Goal: Task Accomplishment & Management: Use online tool/utility

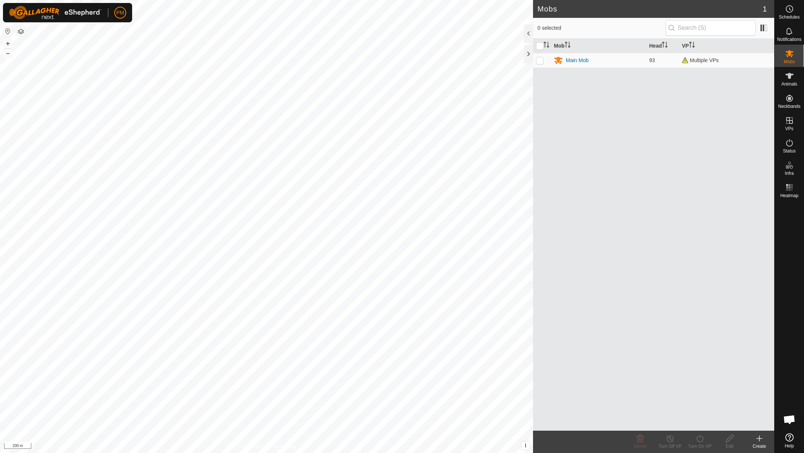
scroll to position [319, 0]
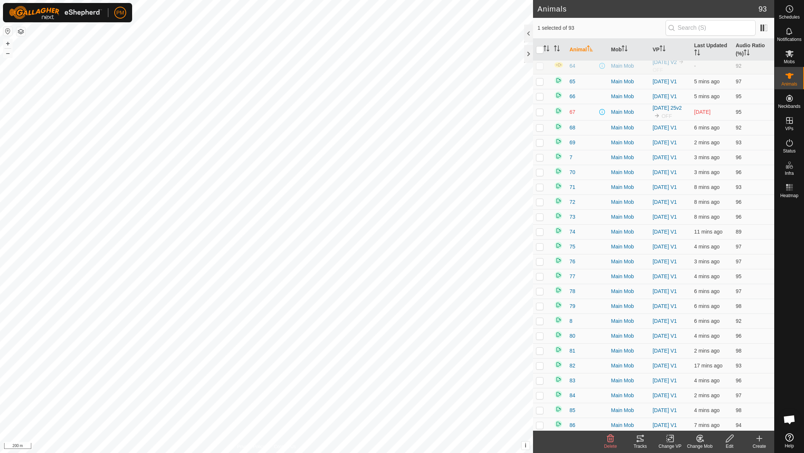
scroll to position [1022, 0]
click at [8, 43] on button "+" at bounding box center [7, 43] width 9 height 9
click at [538, 410] on p-checkbox at bounding box center [539, 408] width 7 height 6
checkbox input "false"
click at [7, 41] on button "+" at bounding box center [7, 43] width 9 height 9
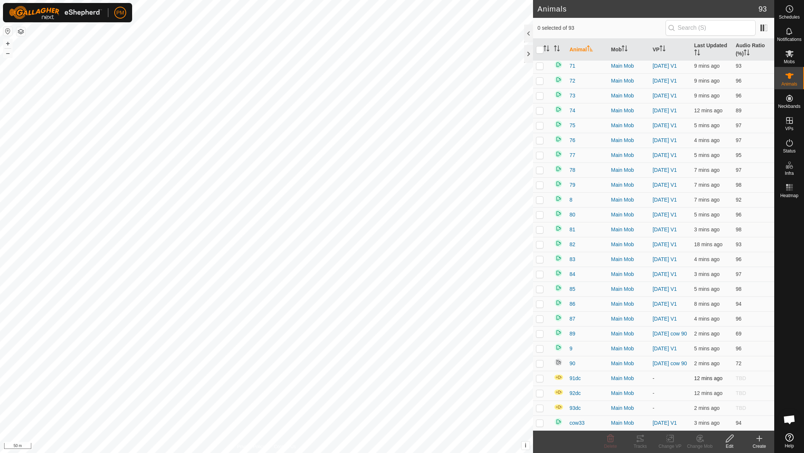
click at [541, 379] on p-checkbox at bounding box center [539, 379] width 7 height 6
checkbox input "true"
click at [539, 395] on p-checkbox at bounding box center [539, 394] width 7 height 6
checkbox input "true"
click at [539, 363] on p-checkbox at bounding box center [539, 364] width 7 height 6
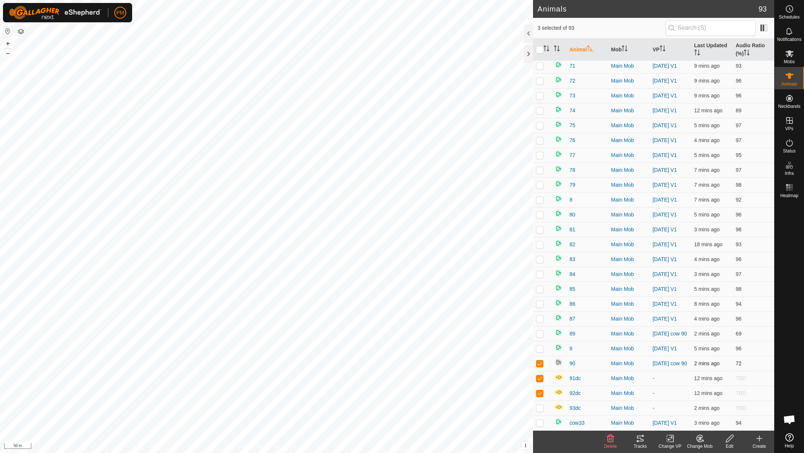
click at [539, 363] on p-checkbox at bounding box center [539, 364] width 7 height 6
checkbox input "false"
click at [668, 437] on icon at bounding box center [670, 438] width 9 height 9
click at [679, 406] on link "Choose VP..." at bounding box center [693, 406] width 74 height 15
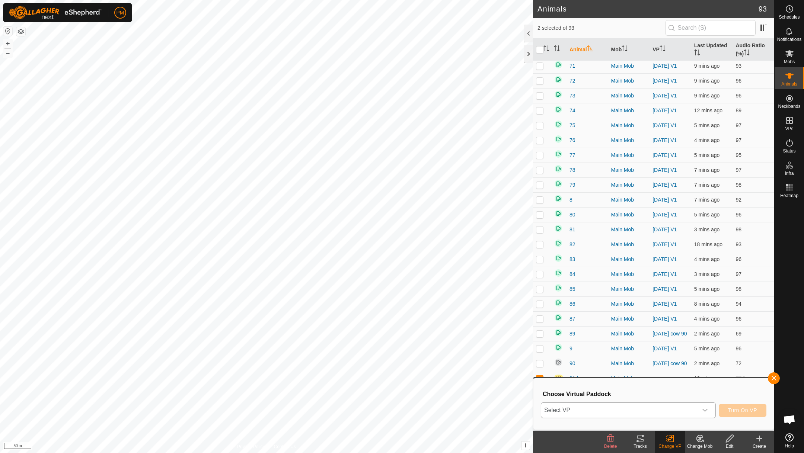
click at [648, 412] on span "Select VP" at bounding box center [619, 410] width 156 height 15
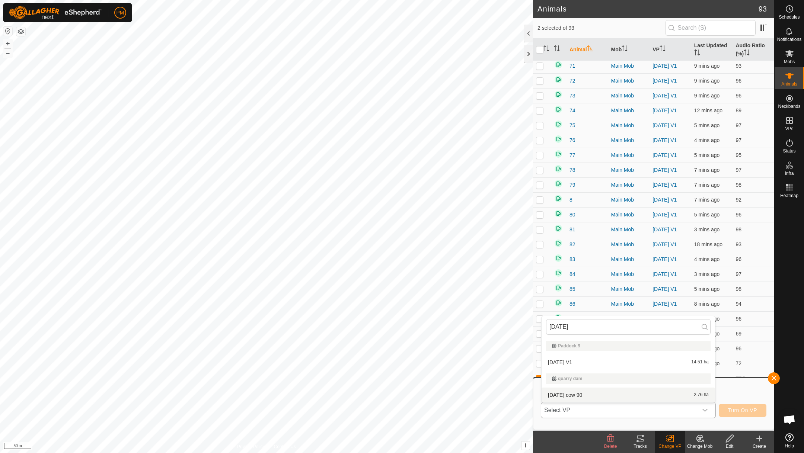
type input "9 oct"
click at [567, 392] on li "9 Oct cow 90 2.76 ha" at bounding box center [628, 395] width 173 height 15
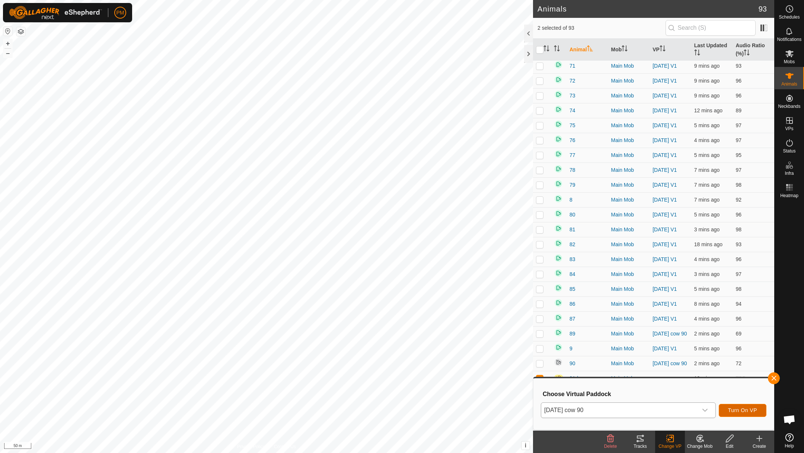
click at [746, 408] on span "Turn On VP" at bounding box center [742, 411] width 29 height 6
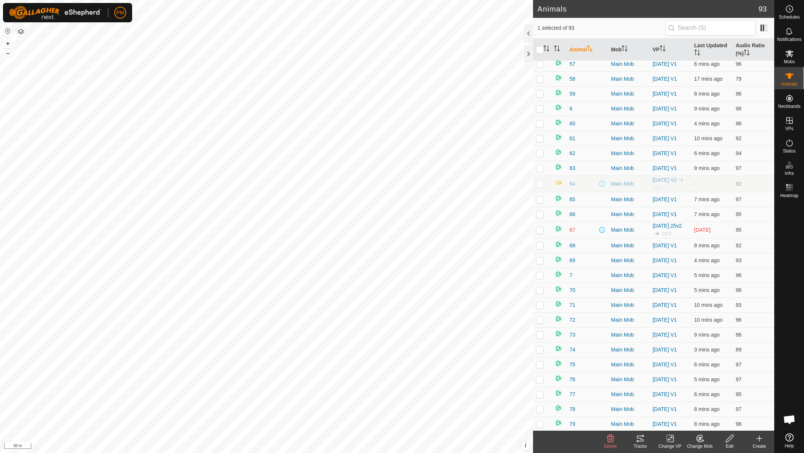
scroll to position [1026, 0]
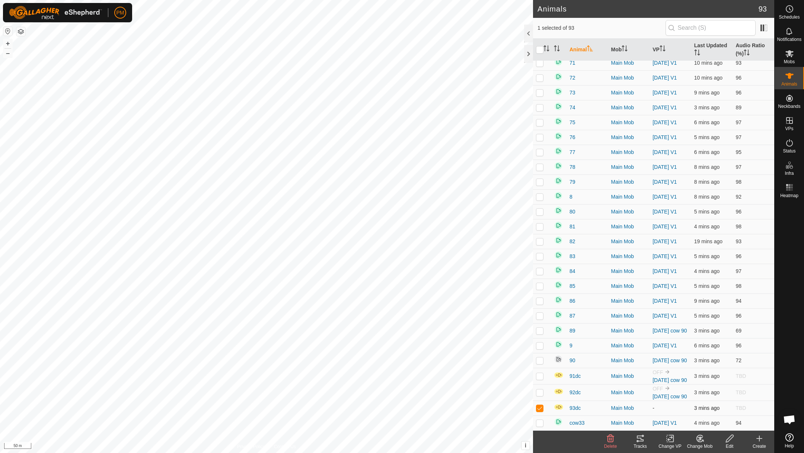
click at [539, 409] on p-checkbox at bounding box center [539, 408] width 7 height 6
checkbox input "false"
click at [558, 221] on div "Animals 93 0 selected of 93 Animal Mob VP Last Updated Audio Ratio (%) 1 Main M…" at bounding box center [387, 226] width 774 height 453
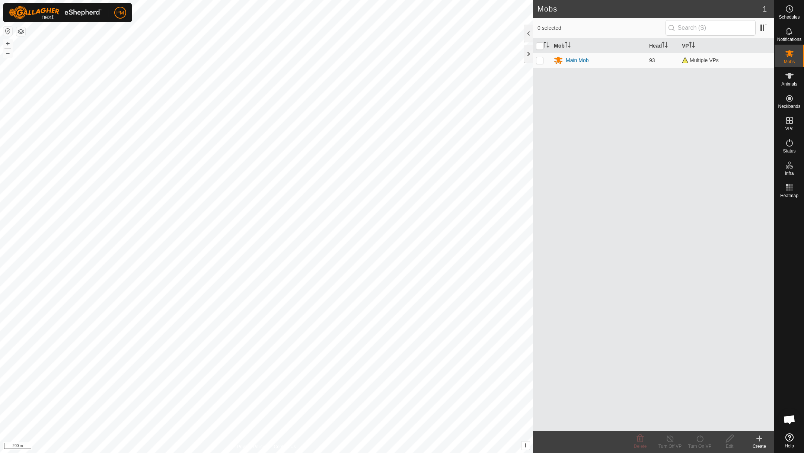
scroll to position [319, 0]
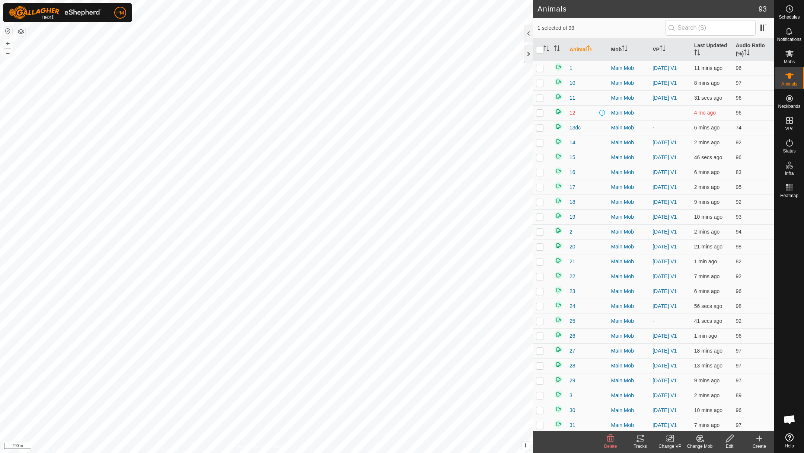
click at [639, 439] on icon at bounding box center [640, 438] width 9 height 9
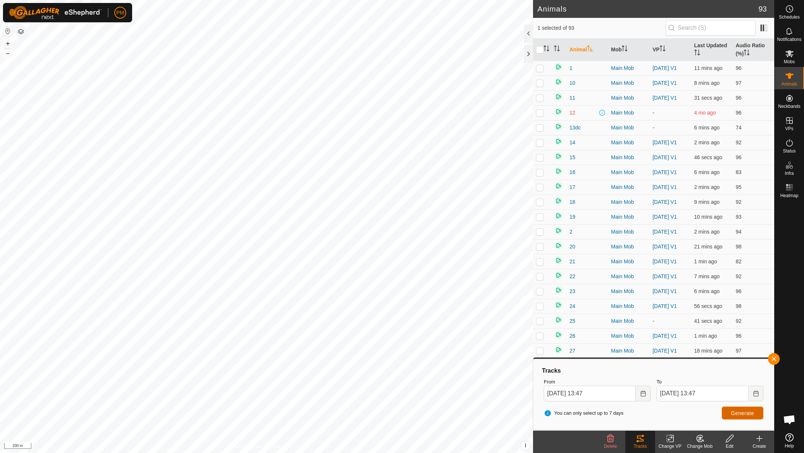
click at [748, 411] on span "Generate" at bounding box center [742, 414] width 23 height 6
checkbox input "false"
checkbox input "true"
click at [732, 412] on span "Generate" at bounding box center [742, 414] width 23 height 6
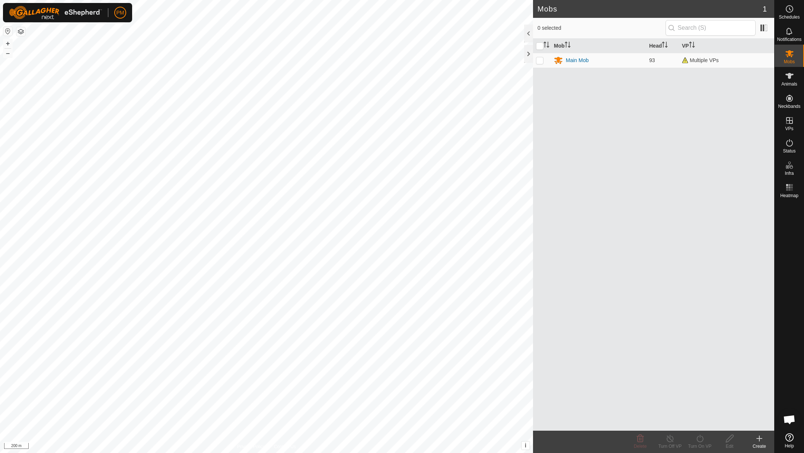
scroll to position [319, 0]
click at [788, 139] on icon at bounding box center [789, 142] width 9 height 9
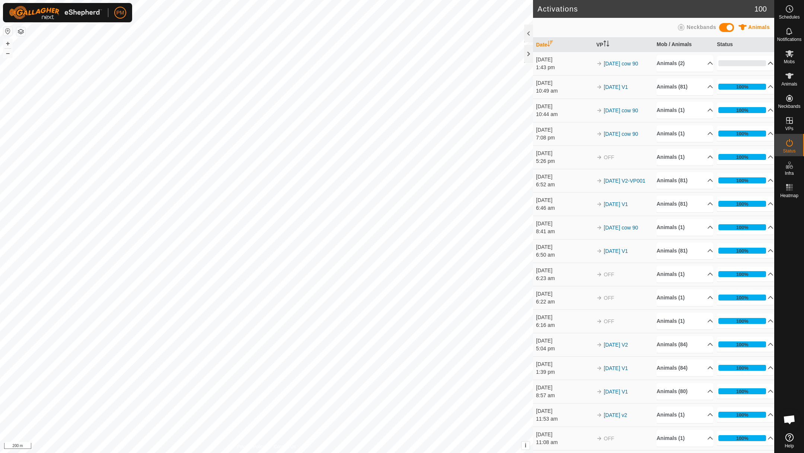
click at [765, 63] on p-accordion-header "0%" at bounding box center [745, 63] width 57 height 15
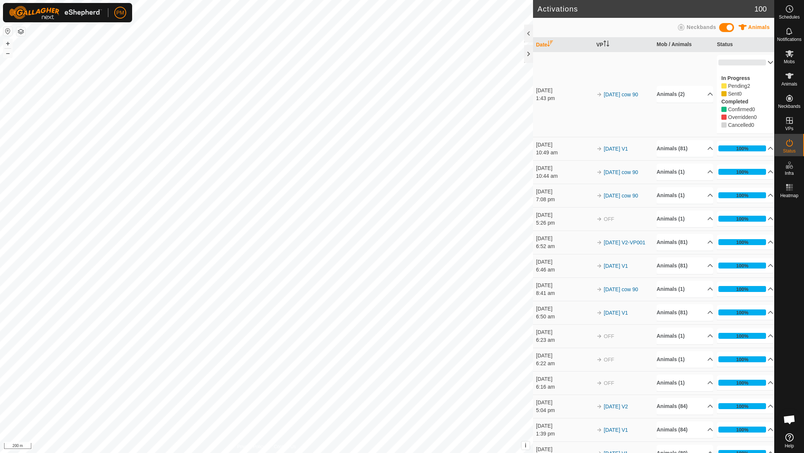
click at [767, 60] on p-accordion-header "0%" at bounding box center [745, 62] width 57 height 15
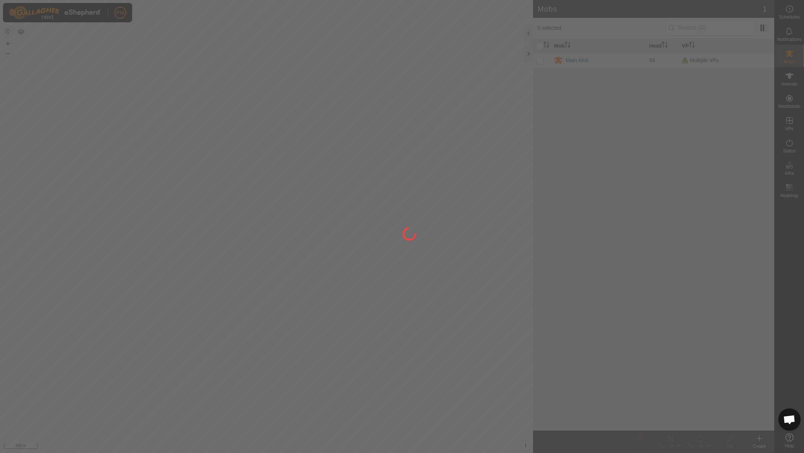
scroll to position [319, 0]
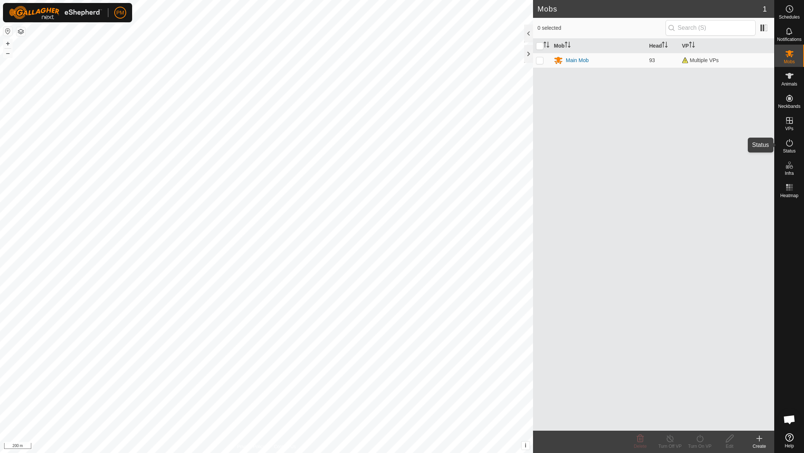
click at [789, 141] on icon at bounding box center [789, 142] width 7 height 7
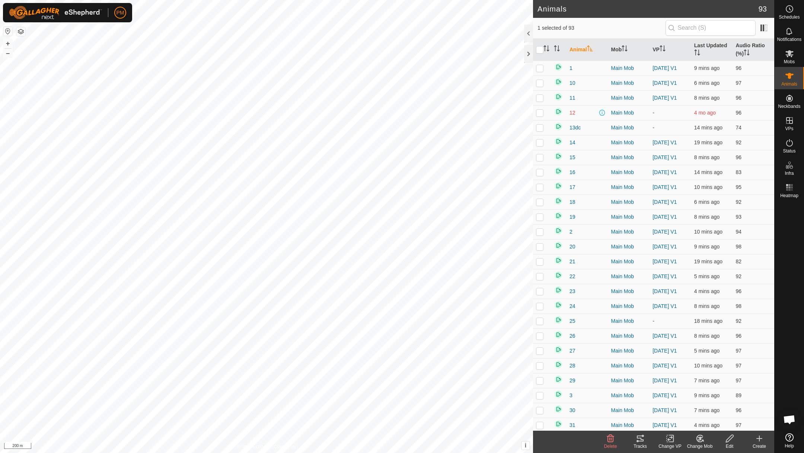
click at [640, 439] on icon at bounding box center [640, 438] width 9 height 9
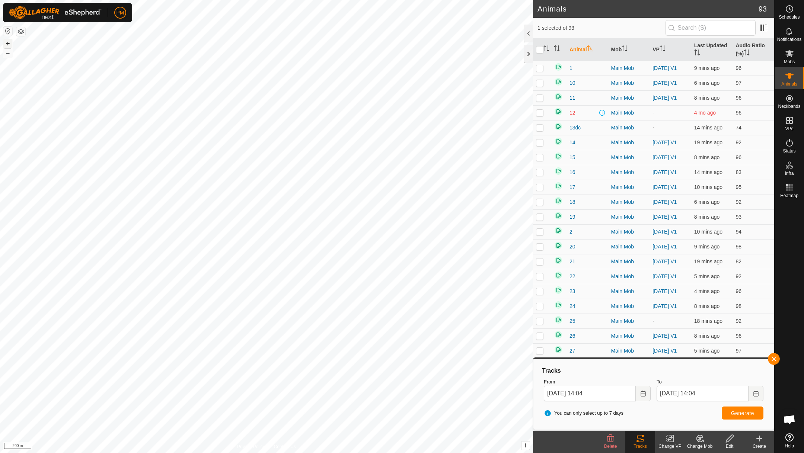
click at [10, 44] on button "+" at bounding box center [7, 43] width 9 height 9
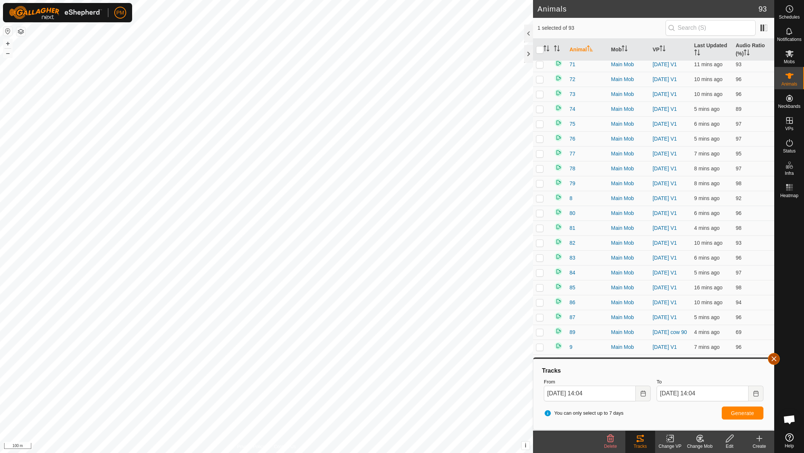
click at [775, 360] on button "button" at bounding box center [774, 359] width 12 height 12
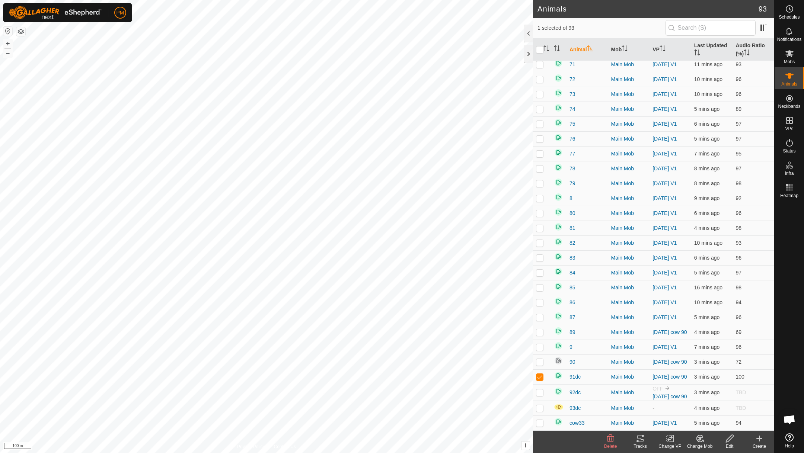
click at [728, 439] on icon at bounding box center [729, 438] width 9 height 9
click at [702, 357] on link "Returning Feature" at bounding box center [727, 358] width 87 height 15
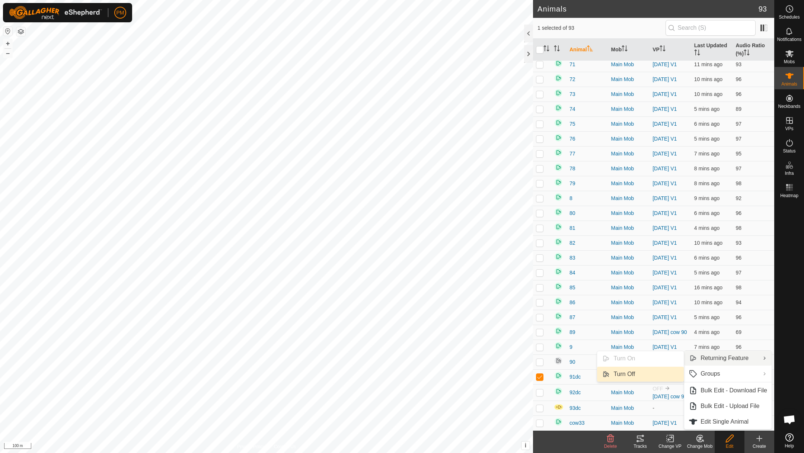
click at [617, 374] on link "Turn Off" at bounding box center [640, 374] width 87 height 15
checkbox input "false"
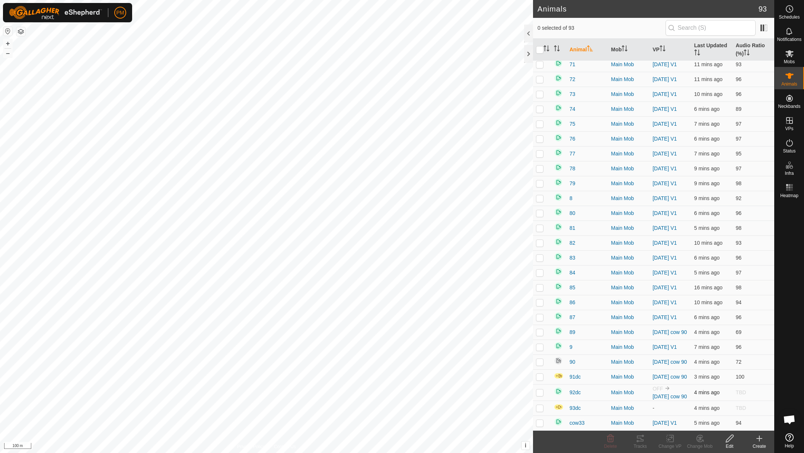
click at [539, 391] on p-checkbox at bounding box center [539, 393] width 7 height 6
click at [728, 437] on icon at bounding box center [729, 438] width 9 height 9
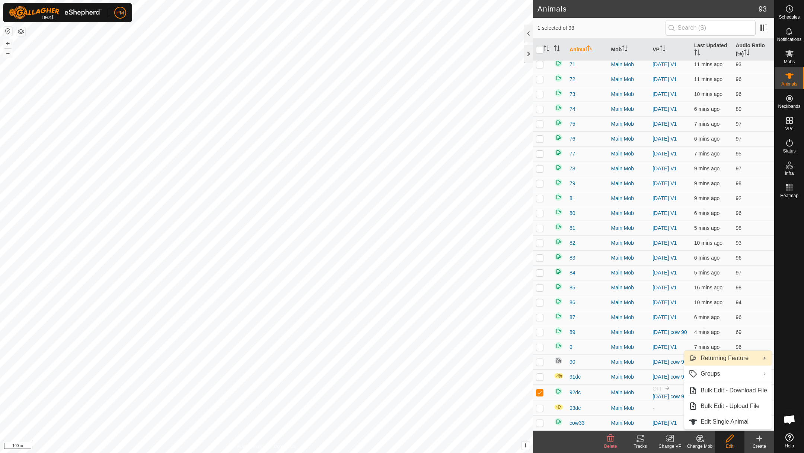
click at [711, 358] on link "Returning Feature" at bounding box center [727, 358] width 87 height 15
click at [620, 373] on link "Turn Off" at bounding box center [640, 374] width 87 height 15
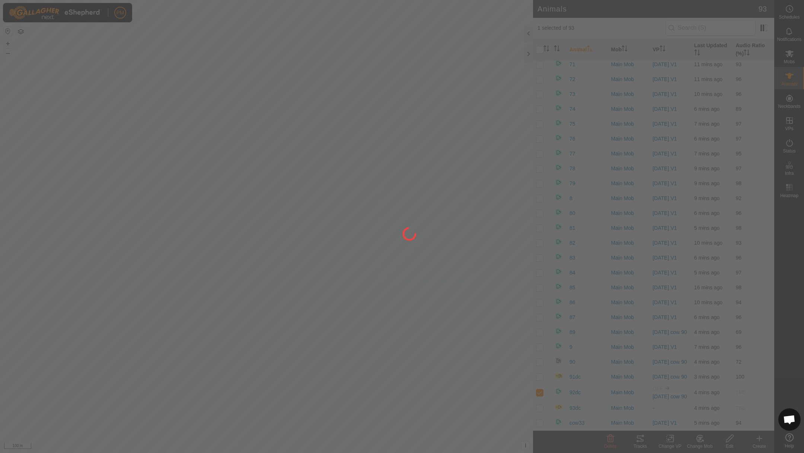
checkbox input "false"
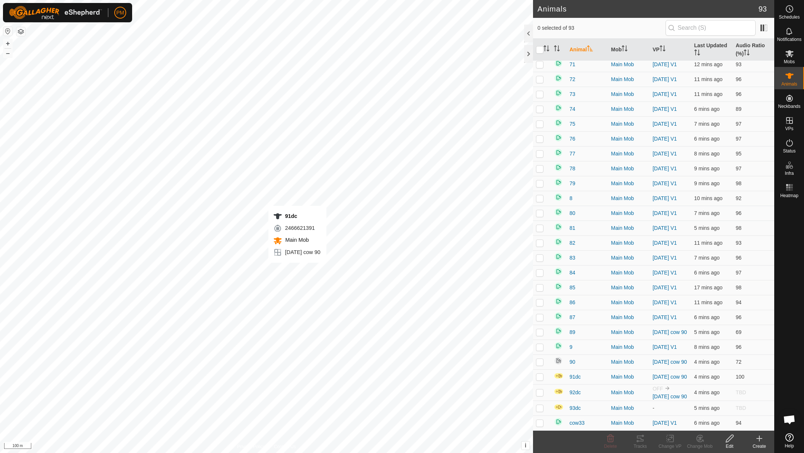
checkbox input "true"
click at [638, 440] on icon at bounding box center [640, 438] width 9 height 9
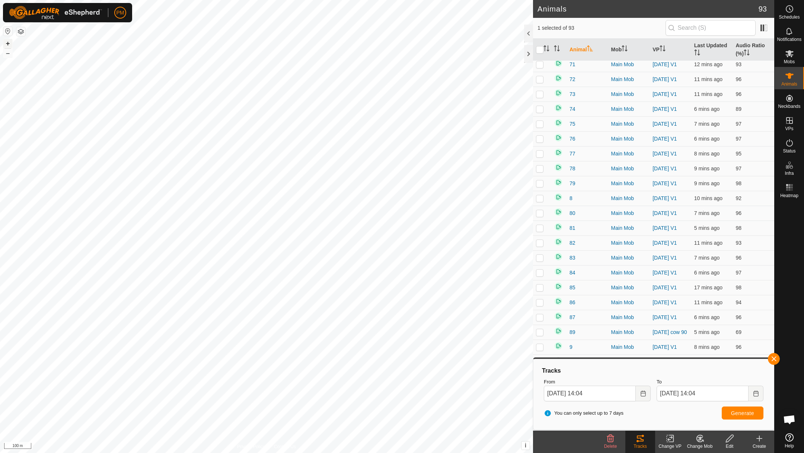
click at [8, 43] on button "+" at bounding box center [7, 43] width 9 height 9
click at [773, 359] on button "button" at bounding box center [774, 359] width 12 height 12
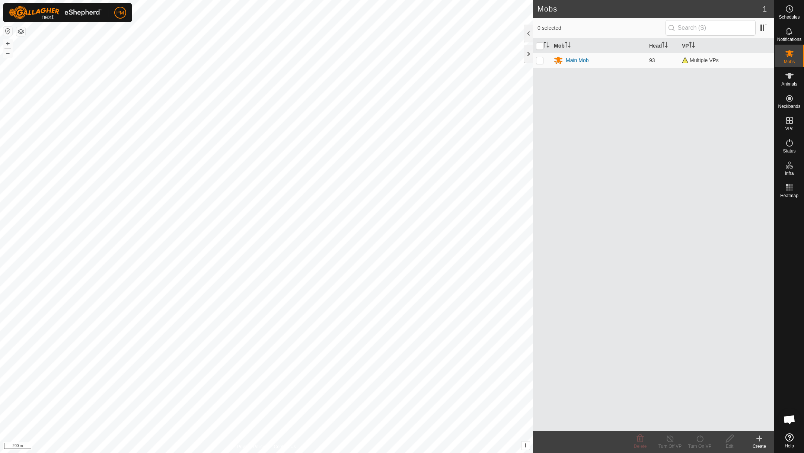
scroll to position [319, 0]
click at [790, 140] on icon at bounding box center [789, 142] width 7 height 7
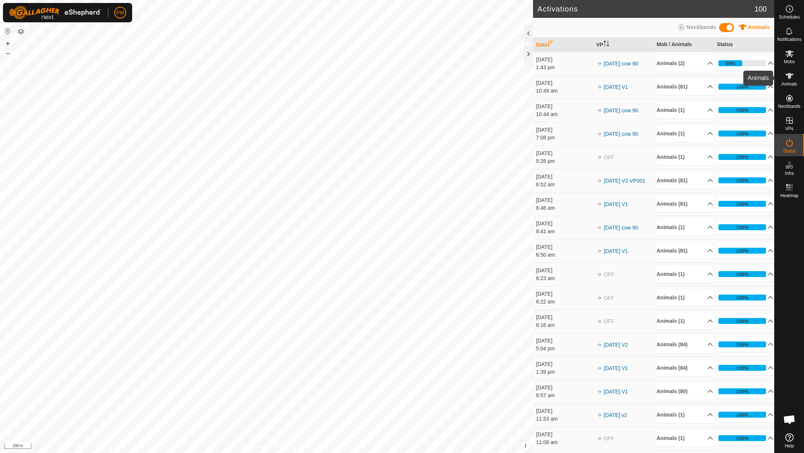
click at [790, 83] on span "Animals" at bounding box center [789, 84] width 16 height 4
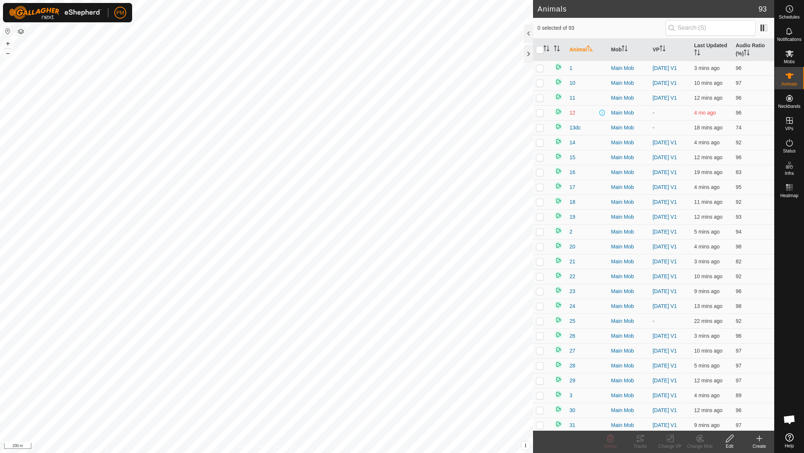
click at [577, 47] on th "Animal" at bounding box center [588, 50] width 42 height 22
